Goal: Use online tool/utility: Utilize a website feature to perform a specific function

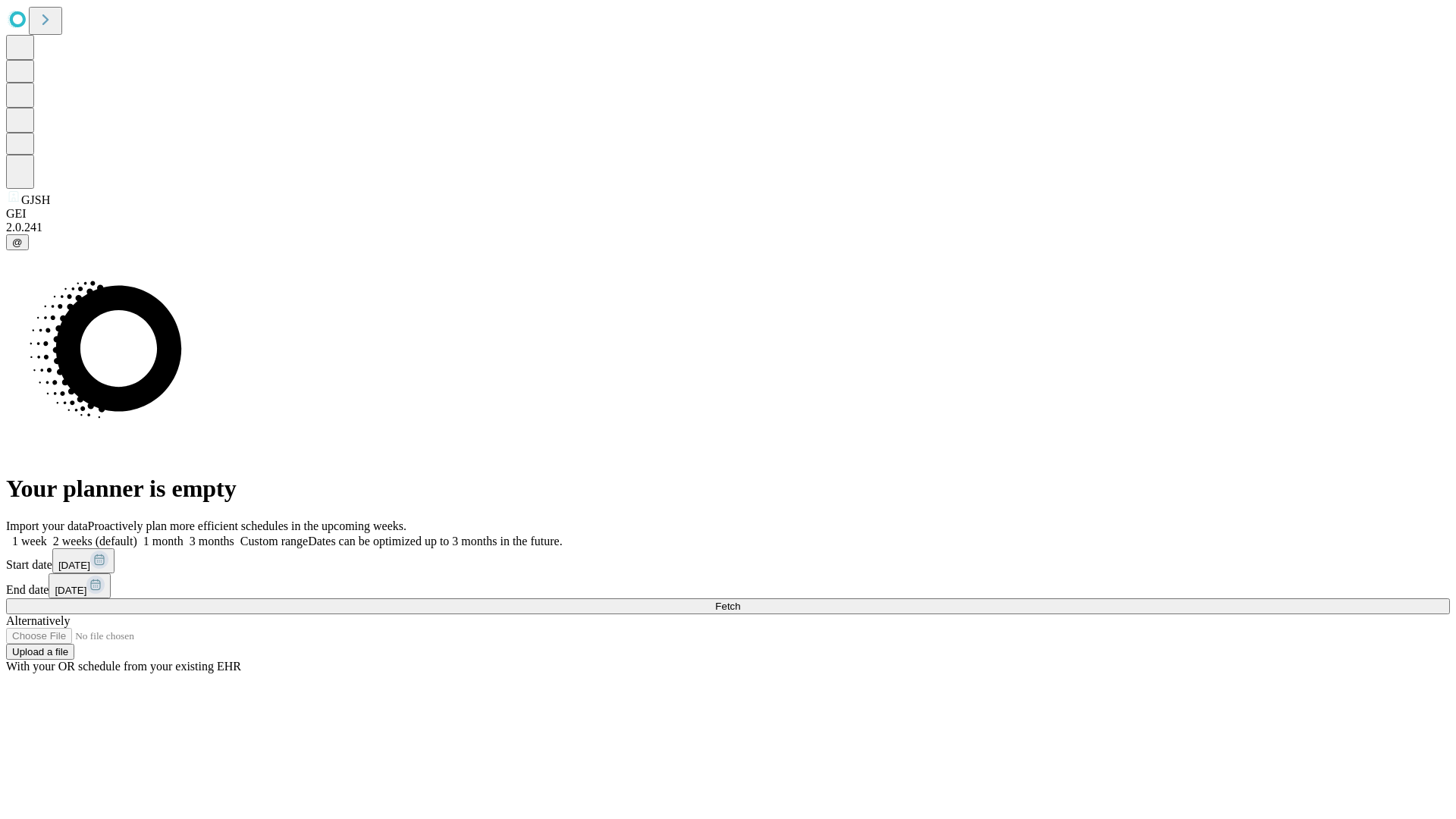
click at [741, 601] on span "Fetch" at bounding box center [728, 606] width 25 height 11
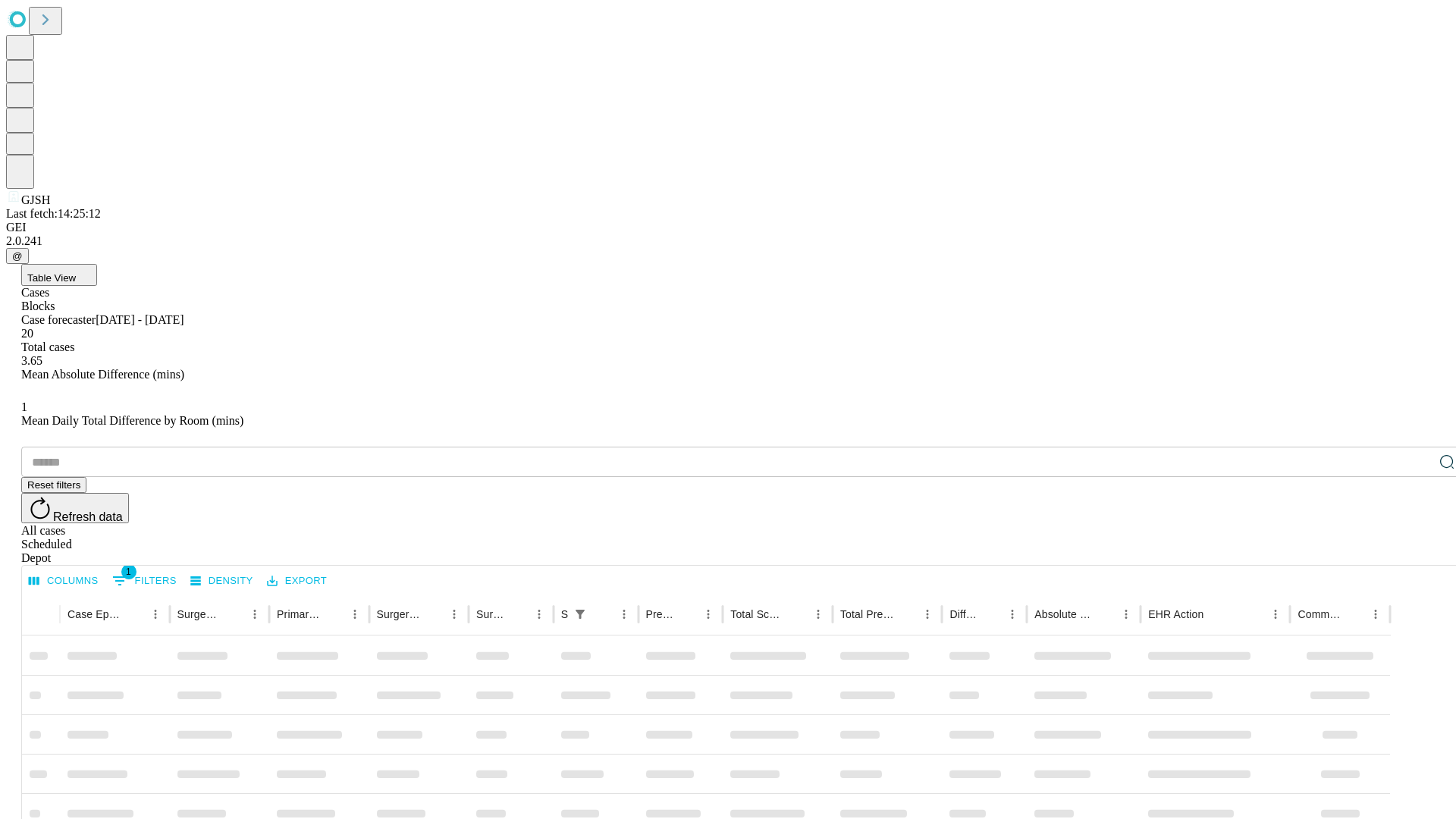
click at [76, 272] on span "Table View" at bounding box center [52, 278] width 49 height 11
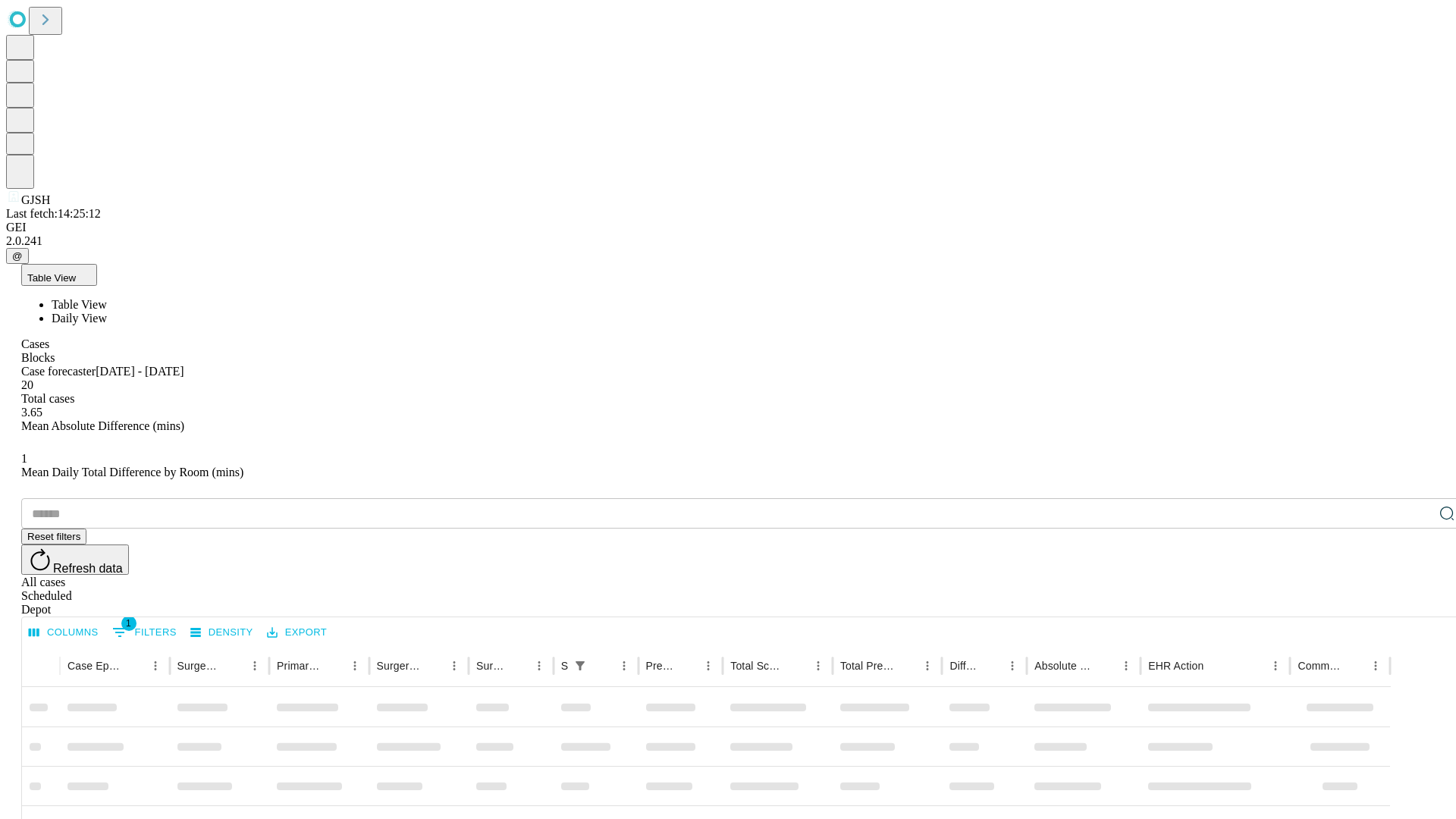
click at [107, 312] on span "Daily View" at bounding box center [79, 318] width 55 height 13
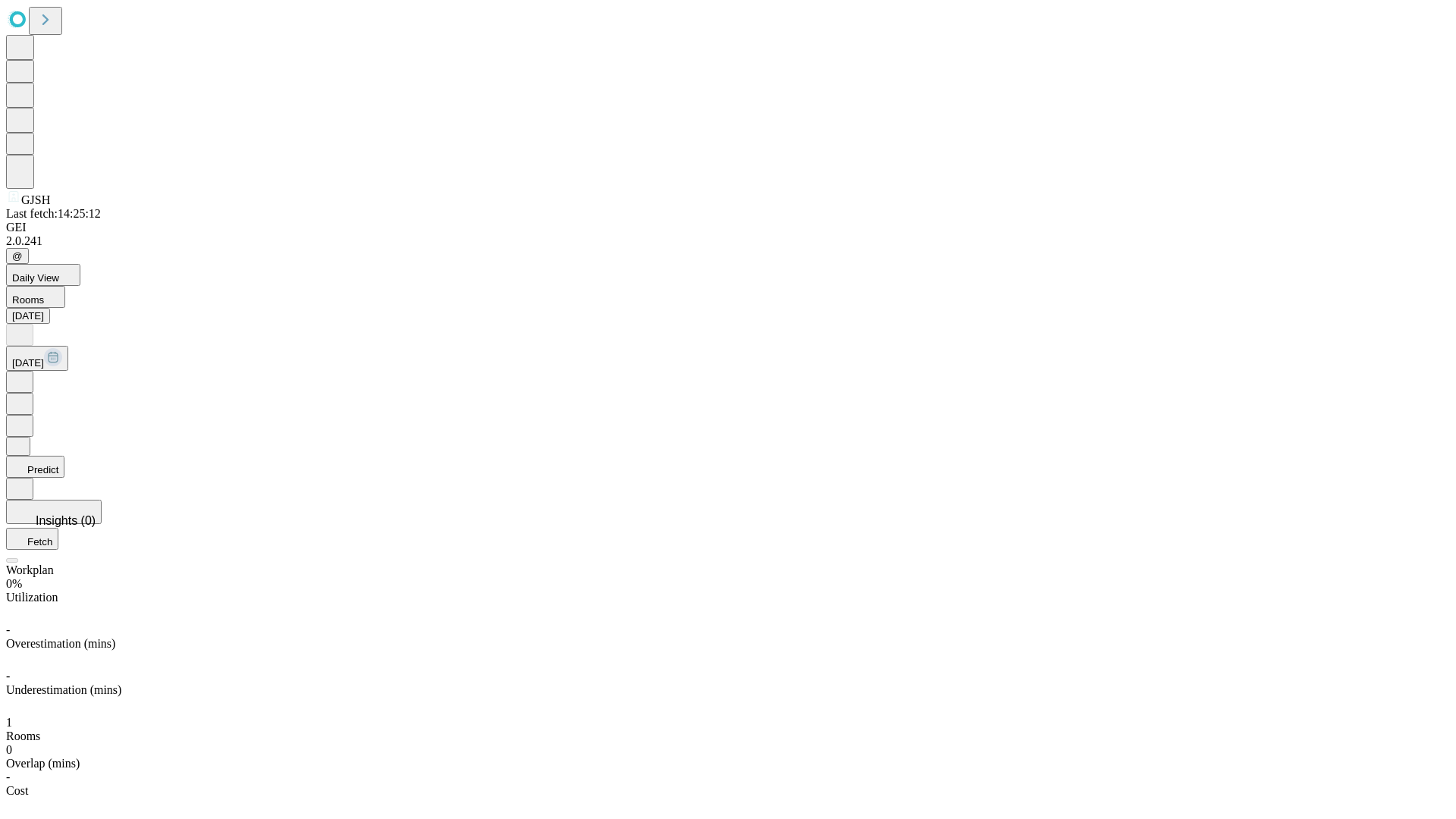
click at [64, 456] on button "Predict" at bounding box center [35, 466] width 58 height 22
